Goal: Check status: Check status

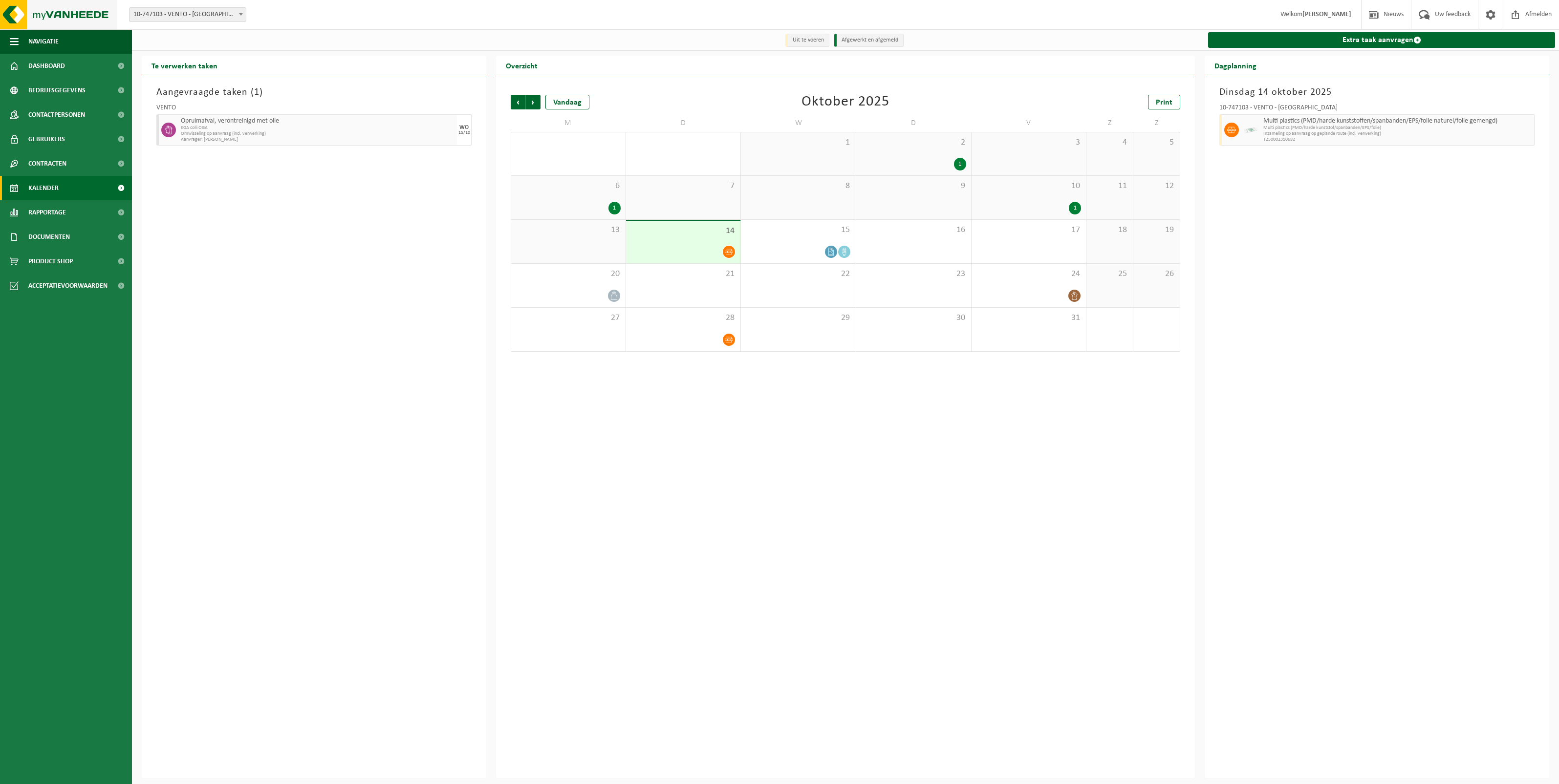
click at [56, 13] on img at bounding box center [59, 15] width 117 height 29
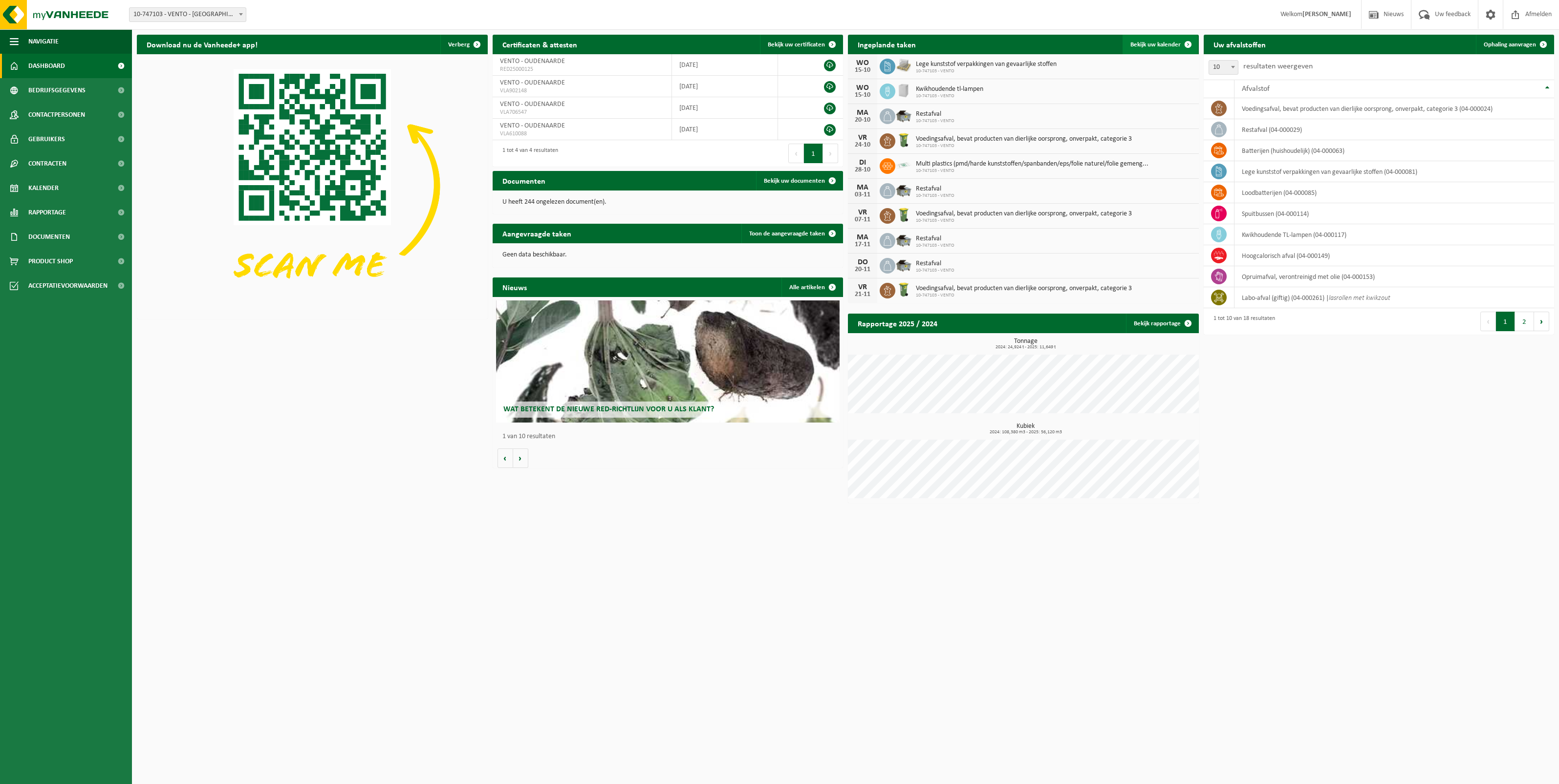
click at [1180, 44] on span at bounding box center [1188, 44] width 19 height 19
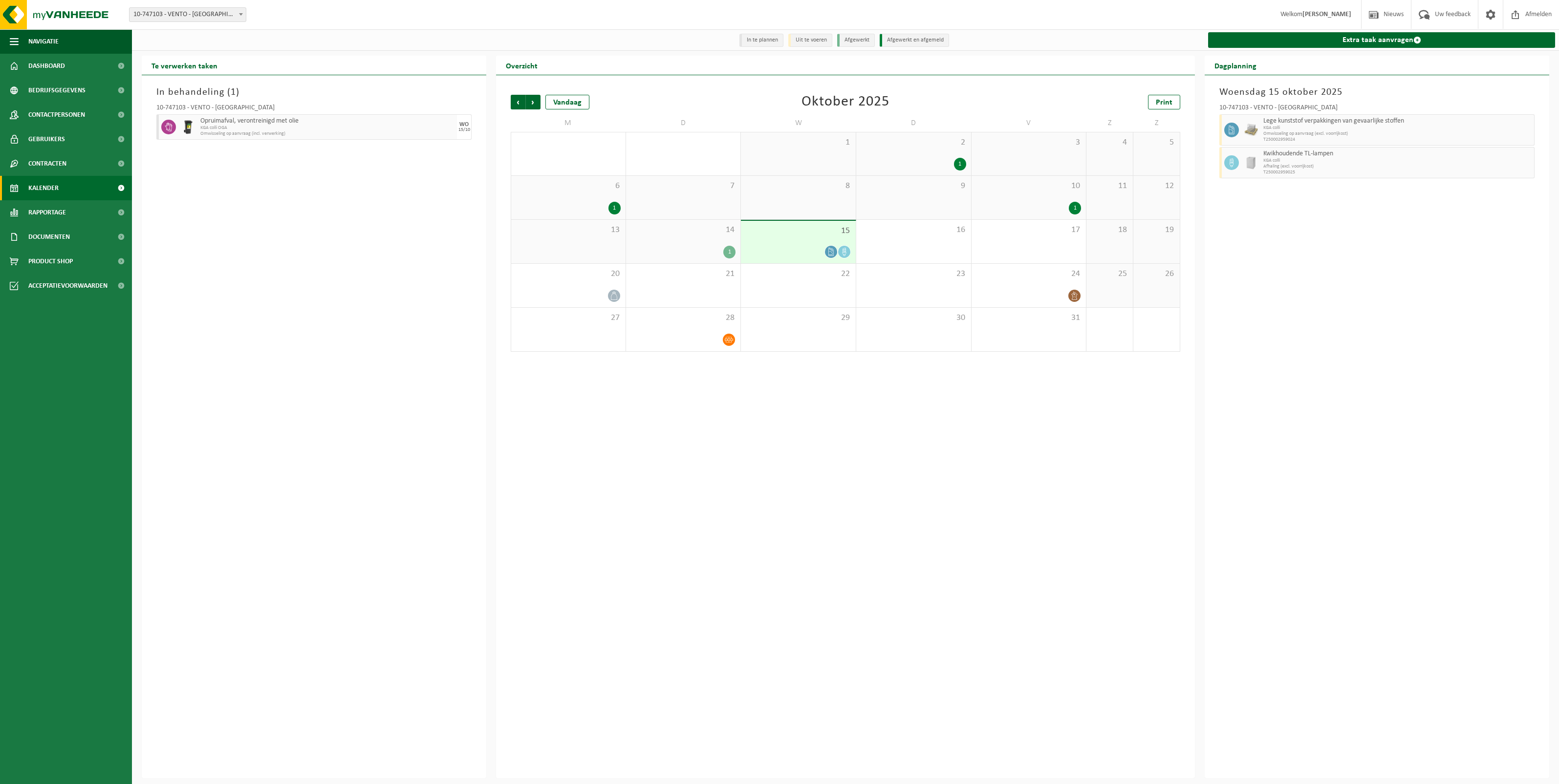
click at [702, 243] on div "14 1" at bounding box center [683, 241] width 115 height 44
click at [778, 240] on div "15" at bounding box center [798, 242] width 115 height 42
